Goal: Information Seeking & Learning: Check status

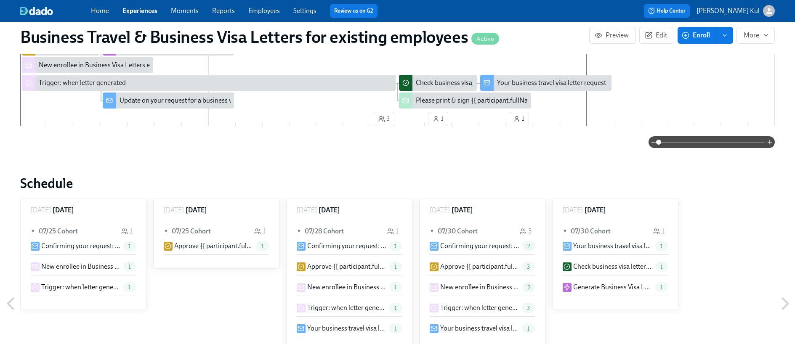
scroll to position [350, 0]
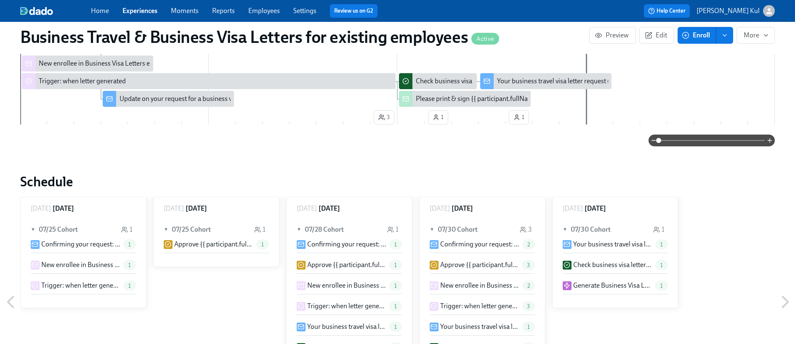
click at [786, 304] on icon at bounding box center [785, 302] width 5 height 11
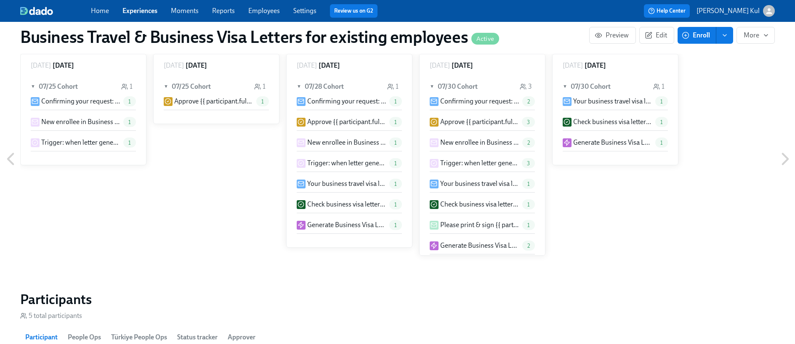
scroll to position [495, 0]
click at [784, 158] on icon at bounding box center [785, 157] width 21 height 21
click at [787, 159] on icon at bounding box center [785, 157] width 5 height 11
click at [785, 157] on icon at bounding box center [785, 157] width 21 height 21
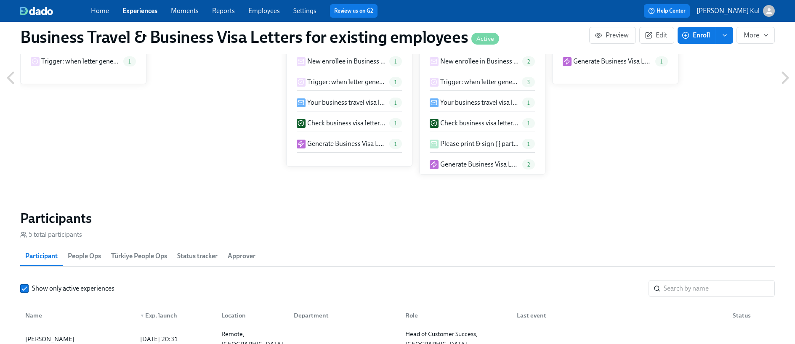
scroll to position [477, 0]
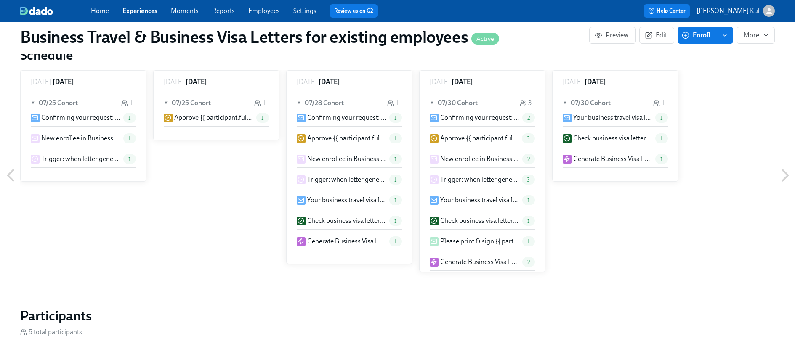
click at [785, 176] on icon at bounding box center [785, 175] width 21 height 21
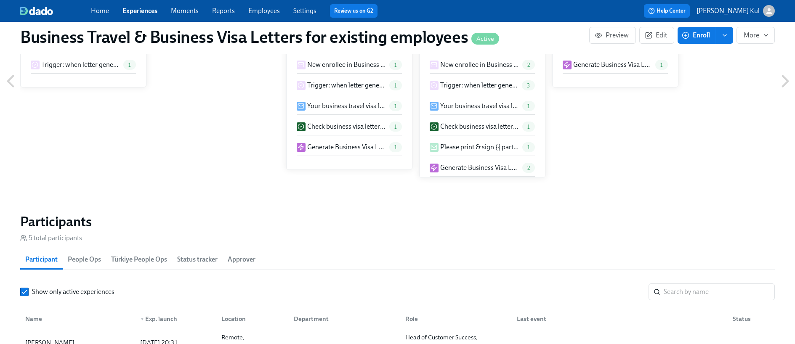
scroll to position [439, 0]
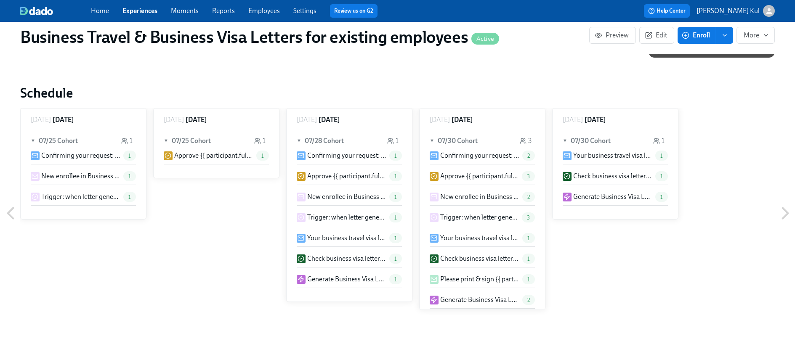
click at [785, 207] on icon at bounding box center [785, 213] width 21 height 21
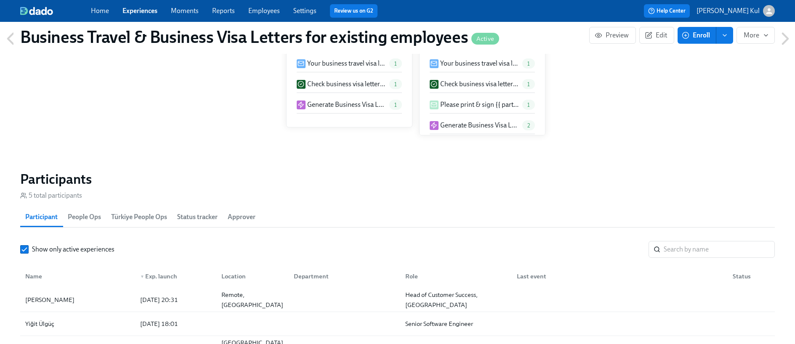
scroll to position [631, 0]
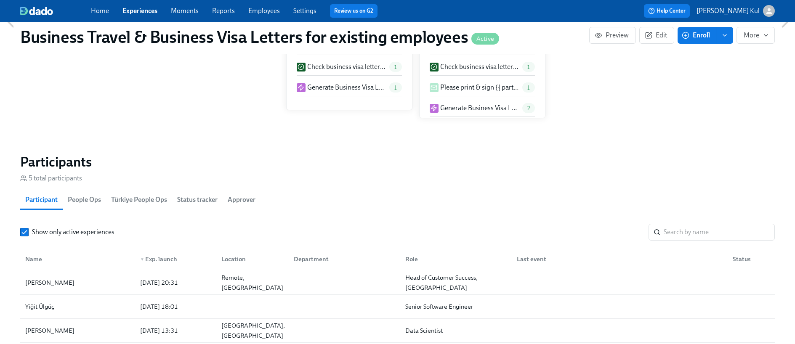
click at [76, 202] on span "People Ops" at bounding box center [84, 200] width 33 height 12
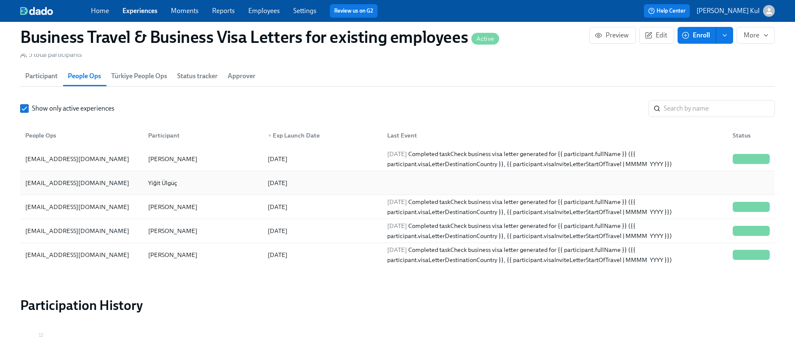
scroll to position [755, 0]
click at [46, 79] on span "Participant" at bounding box center [41, 76] width 32 height 12
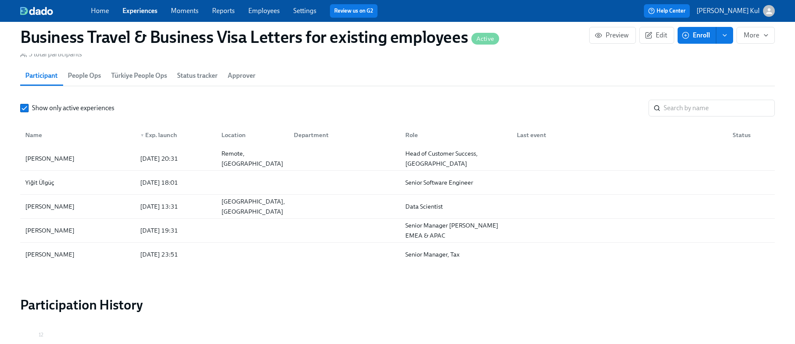
click at [84, 77] on span "People Ops" at bounding box center [84, 76] width 33 height 12
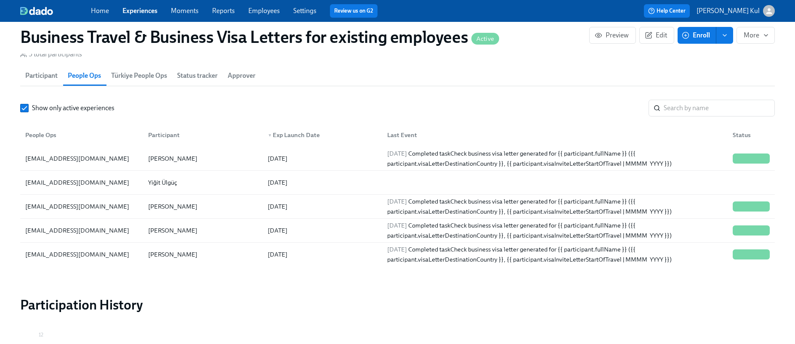
click at [242, 80] on span "Approver" at bounding box center [242, 76] width 28 height 12
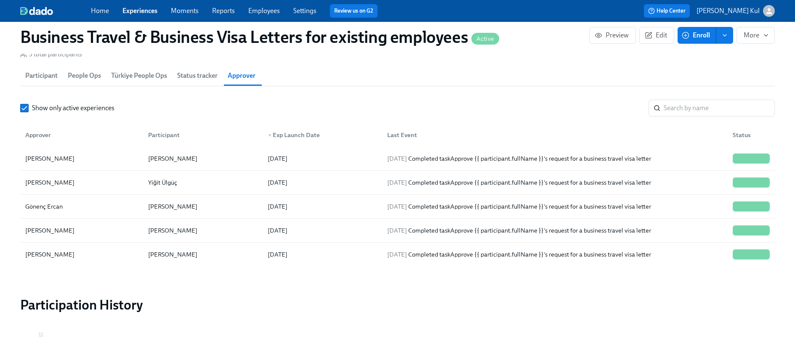
click at [189, 77] on span "Status tracker" at bounding box center [197, 76] width 40 height 12
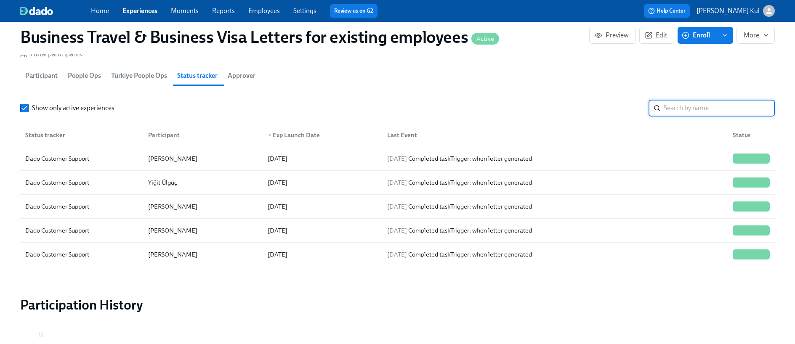
click at [681, 105] on input "search" at bounding box center [718, 108] width 111 height 17
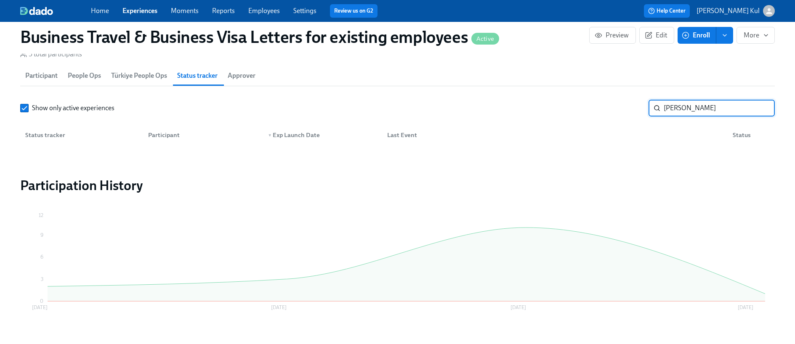
drag, startPoint x: 696, startPoint y: 109, endPoint x: 647, endPoint y: 106, distance: 49.3
click at [647, 106] on div "Show only active experiences [PERSON_NAME] ​" at bounding box center [397, 108] width 754 height 17
paste input "[PERSON_NAME]"
type input "[PERSON_NAME]"
click at [759, 108] on input "[PERSON_NAME]" at bounding box center [718, 108] width 111 height 17
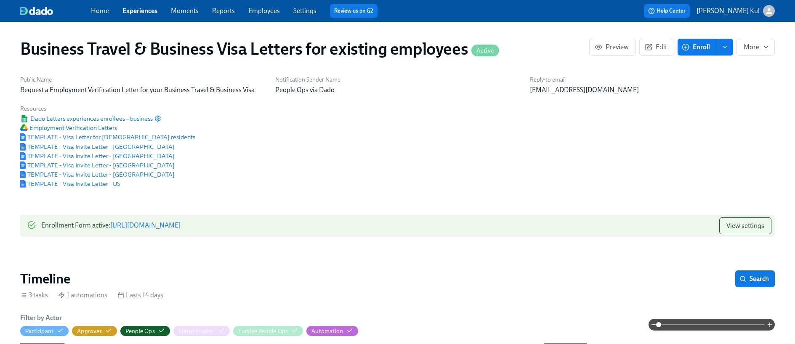
click at [136, 12] on link "Experiences" at bounding box center [139, 11] width 35 height 8
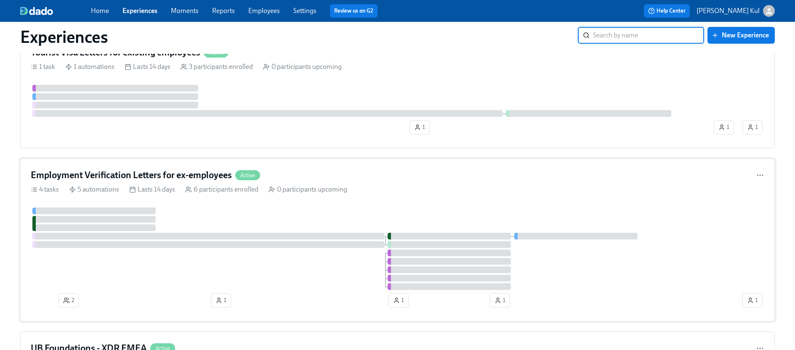
scroll to position [154, 0]
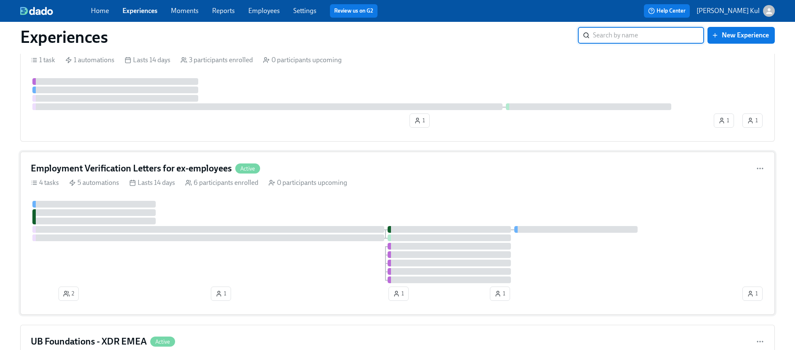
click at [590, 199] on div "Employment Verification Letters for ex-employees Active 4 tasks 5 automations L…" at bounding box center [397, 233] width 754 height 163
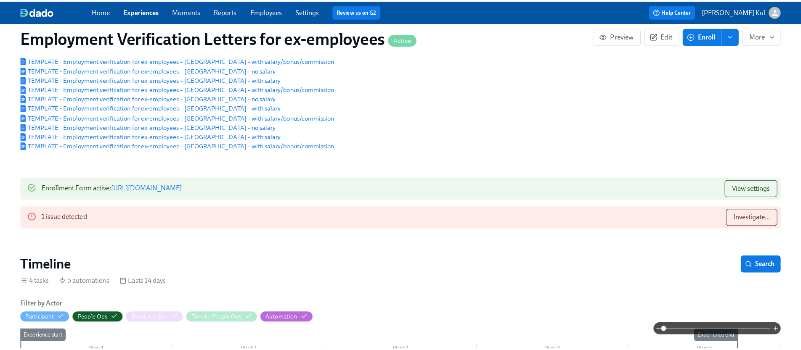
scroll to position [125, 0]
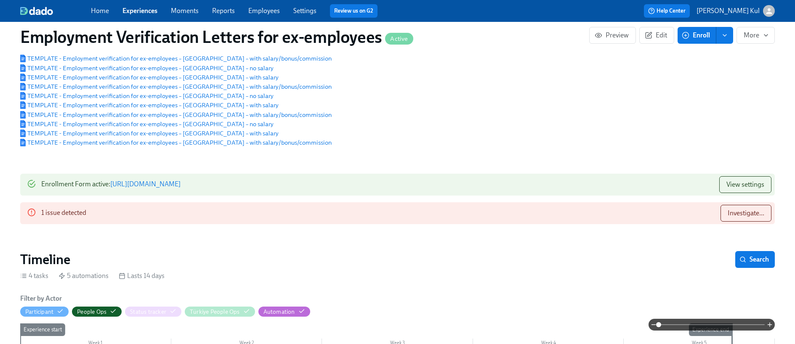
click at [52, 214] on div "1 issue detected" at bounding box center [63, 213] width 45 height 17
click at [743, 214] on span "Investigate..." at bounding box center [745, 213] width 37 height 8
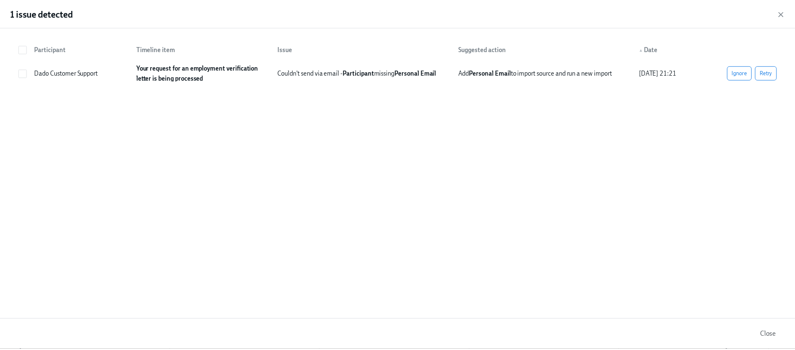
scroll to position [0, 0]
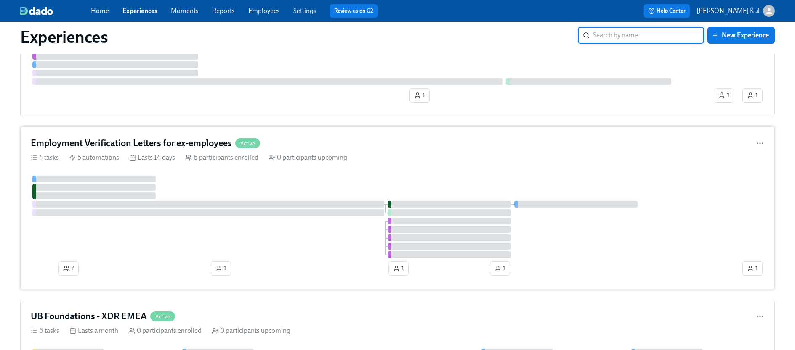
scroll to position [191, 0]
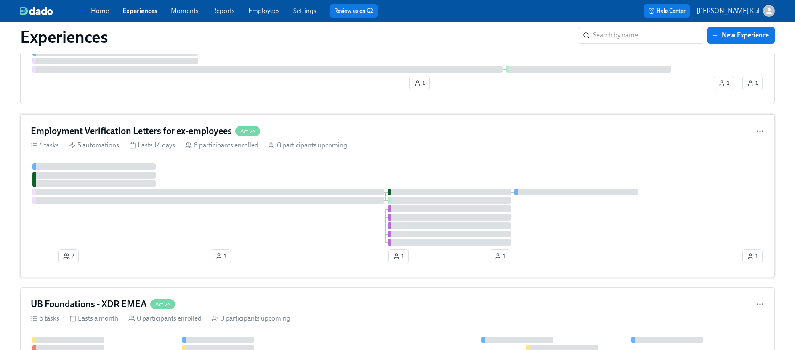
click at [222, 149] on div "6 participants enrolled" at bounding box center [221, 145] width 73 height 9
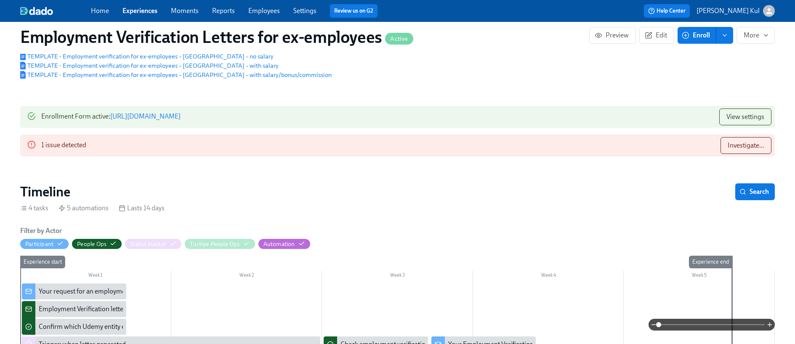
scroll to position [198, 0]
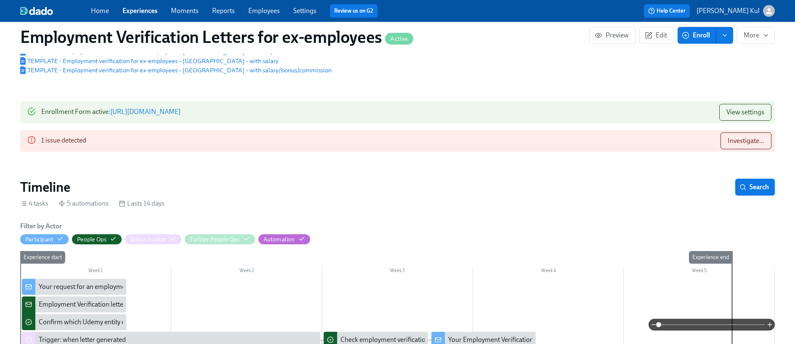
click at [755, 187] on span "Search" at bounding box center [755, 187] width 28 height 8
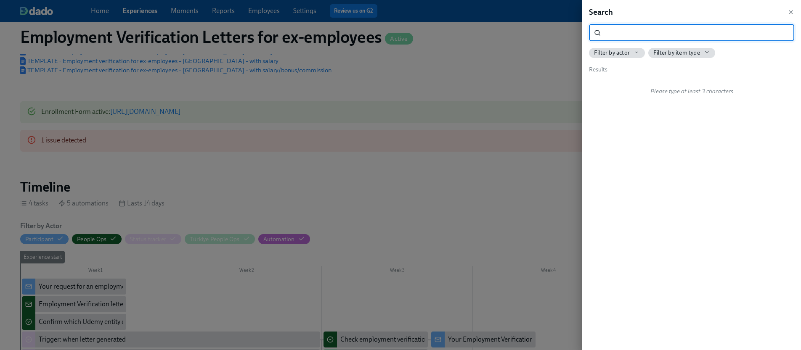
type input "[PERSON_NAME]"
click at [780, 34] on input "[PERSON_NAME]" at bounding box center [699, 32] width 190 height 17
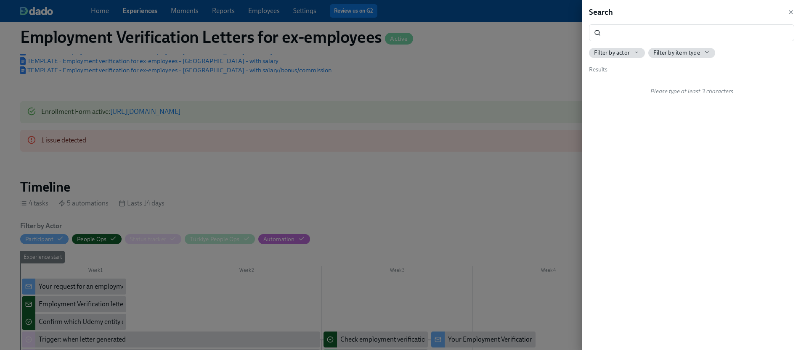
click at [791, 17] on div "Search" at bounding box center [691, 12] width 205 height 11
click at [791, 15] on icon "button" at bounding box center [791, 12] width 7 height 7
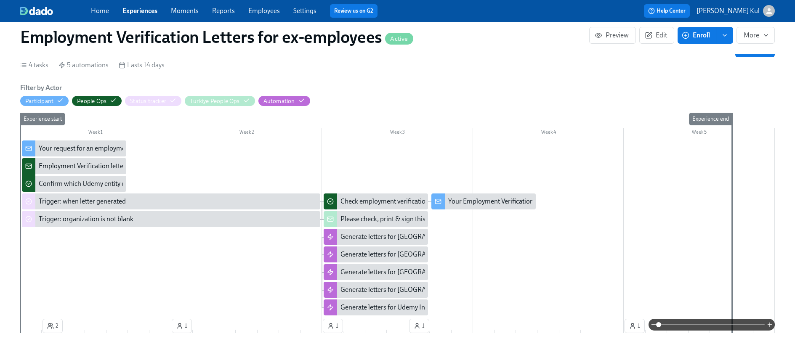
scroll to position [350, 0]
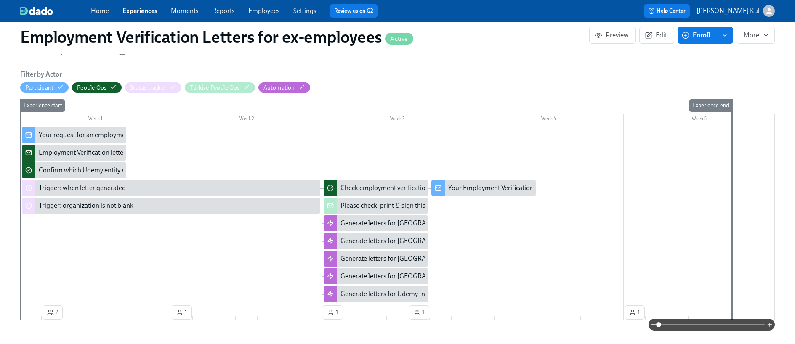
click at [485, 189] on div "Your Employment Verification Letter" at bounding box center [500, 187] width 104 height 9
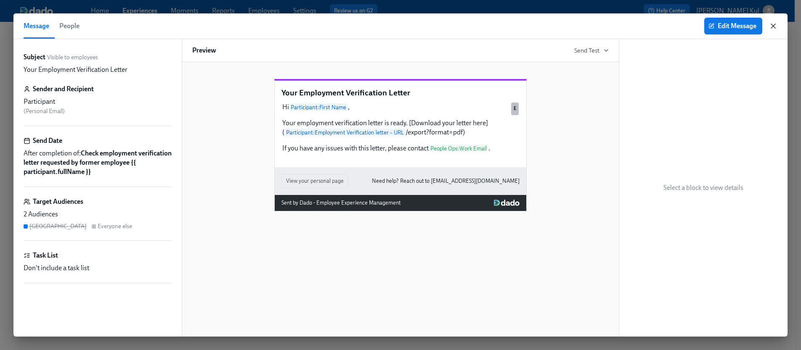
click at [773, 27] on icon "button" at bounding box center [773, 26] width 8 height 8
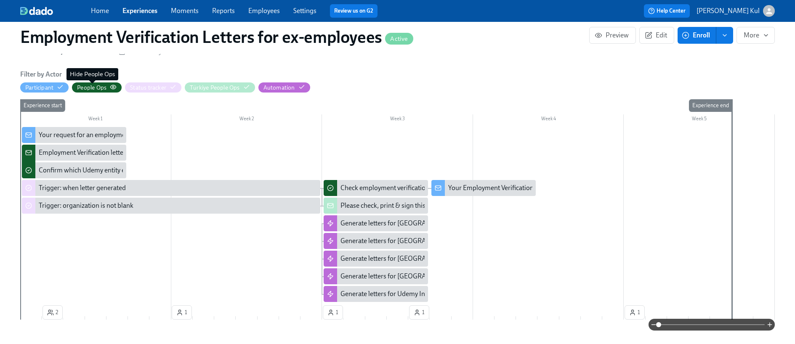
click at [94, 88] on div "People Ops" at bounding box center [91, 88] width 29 height 8
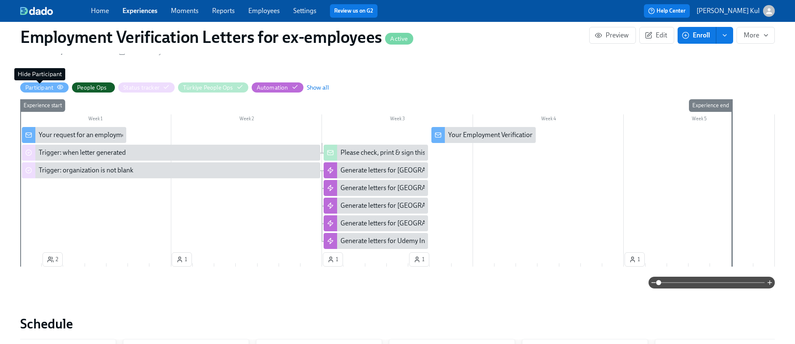
click at [38, 87] on div "Participant" at bounding box center [39, 88] width 28 height 8
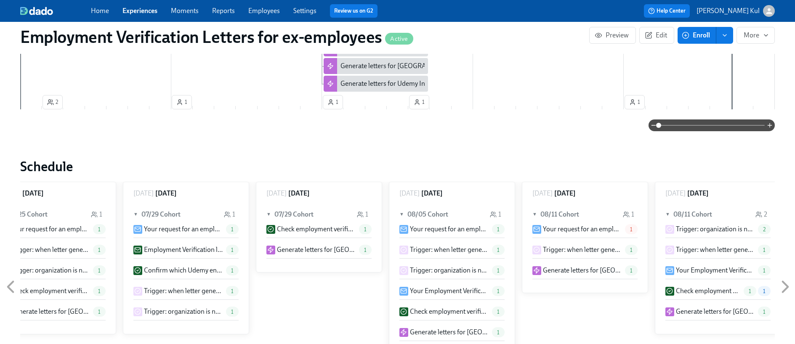
scroll to position [490, 0]
click at [703, 272] on p "Your Employment Verification Letter" at bounding box center [715, 269] width 79 height 9
click at [708, 289] on p "Check employment verification letter requested by former employee {{ participan…" at bounding box center [708, 290] width 64 height 9
click at [703, 315] on p "Generate letters for [GEOGRAPHIC_DATA]" at bounding box center [715, 311] width 79 height 9
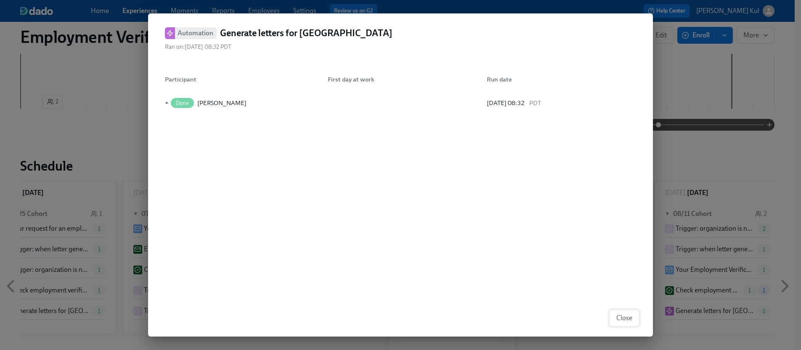
click at [629, 316] on span "Close" at bounding box center [624, 318] width 16 height 8
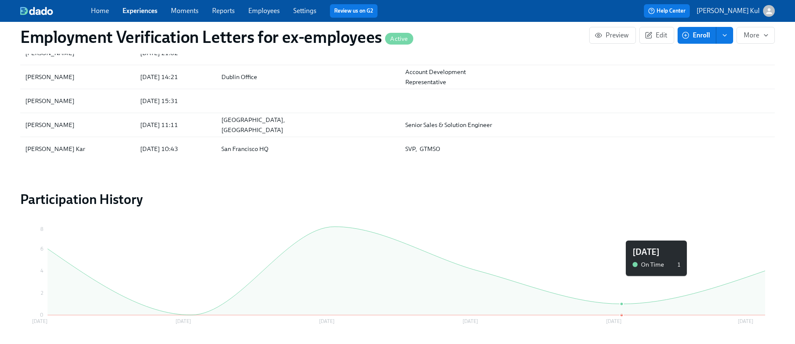
scroll to position [881, 0]
